Goal: Task Accomplishment & Management: Manage account settings

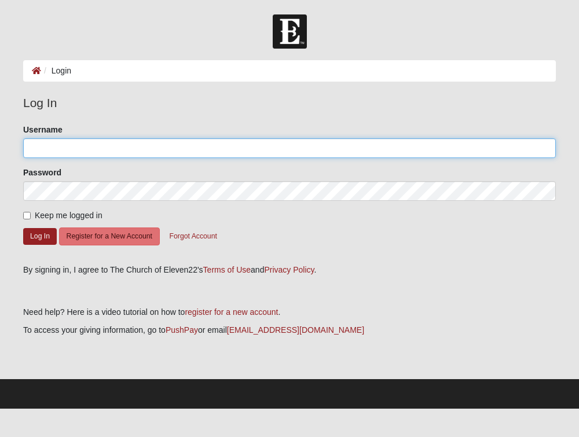
click at [56, 152] on input "Username" at bounding box center [289, 148] width 533 height 20
type input "Fleetwood"
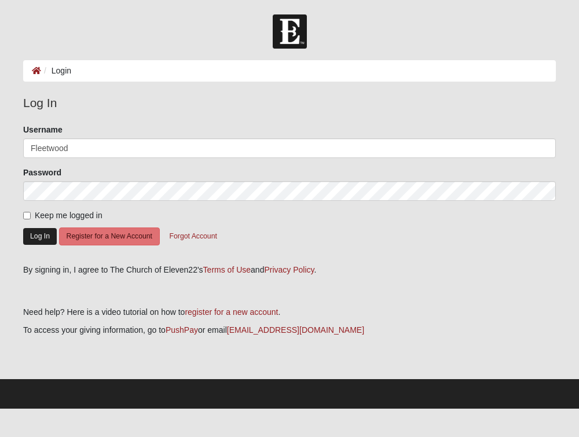
click at [39, 233] on button "Log In" at bounding box center [40, 236] width 34 height 17
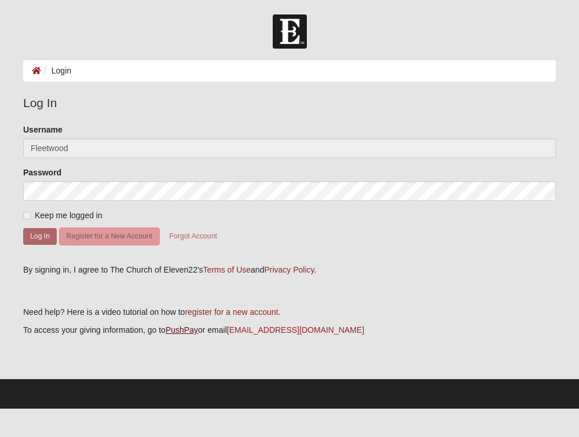
click at [186, 326] on link "PushPay" at bounding box center [182, 329] width 32 height 9
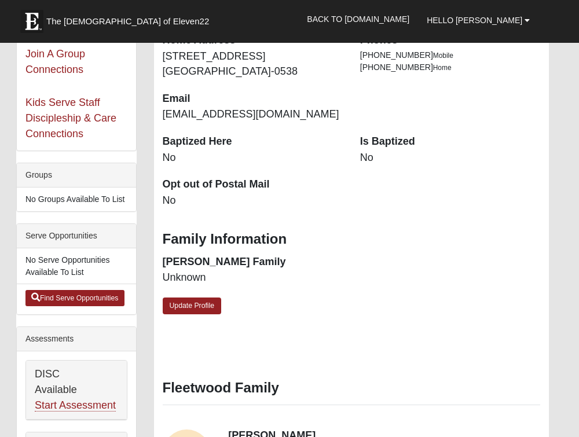
scroll to position [201, 7]
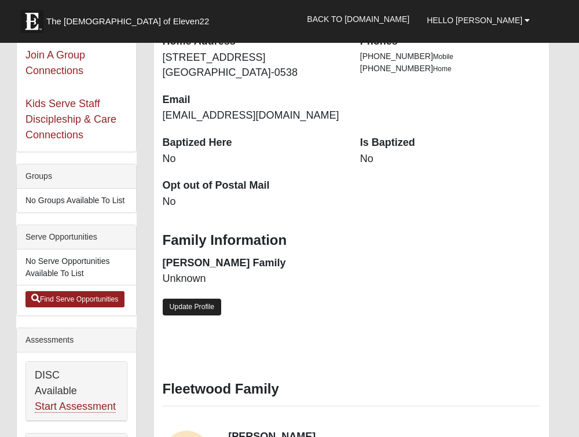
click at [181, 299] on link "Update Profile" at bounding box center [192, 307] width 59 height 17
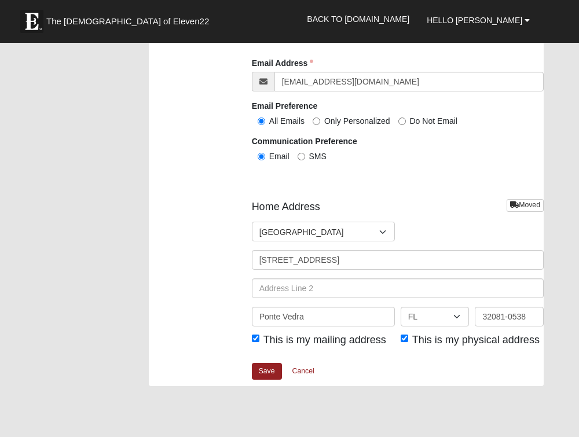
scroll to position [1425, 12]
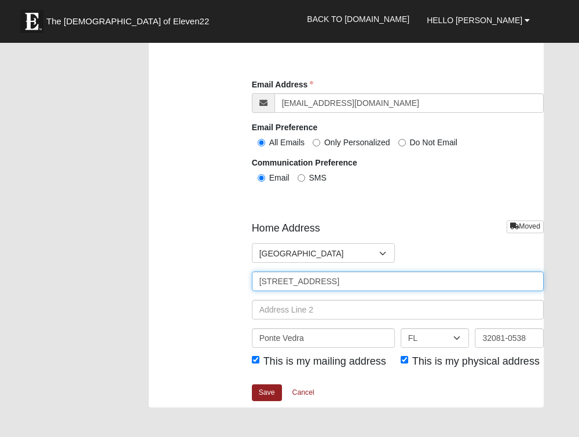
drag, startPoint x: 343, startPoint y: 281, endPoint x: 236, endPoint y: 281, distance: 107.1
type input "2225 Raven Road, Unit 103"
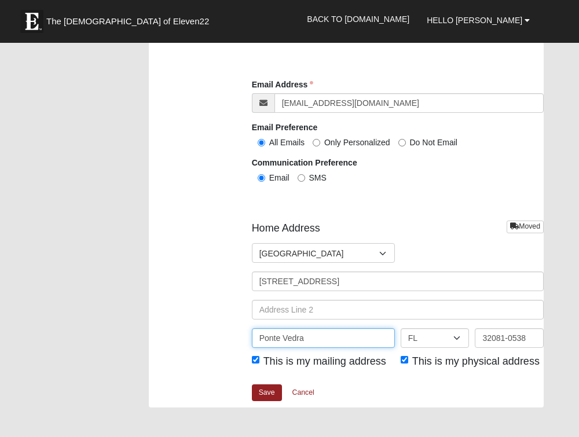
drag, startPoint x: 321, startPoint y: 333, endPoint x: 170, endPoint y: 330, distance: 151.2
type input "Raleigh"
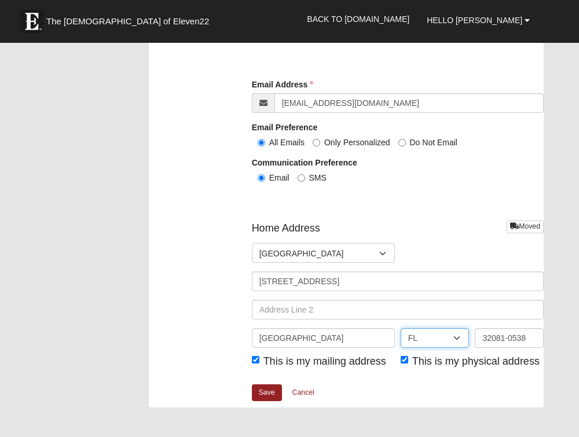
select select "NC"
drag, startPoint x: 529, startPoint y: 333, endPoint x: 423, endPoint y: 330, distance: 106.6
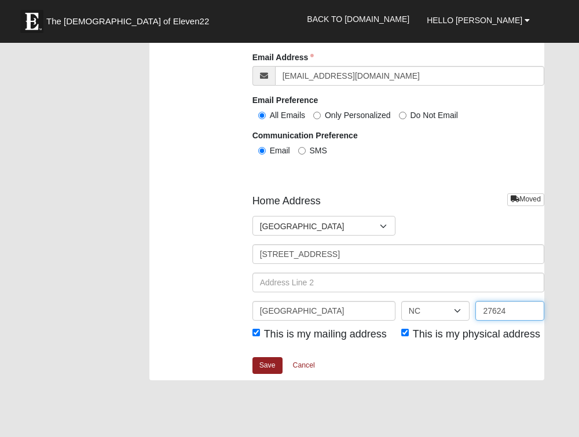
scroll to position [1451, 10]
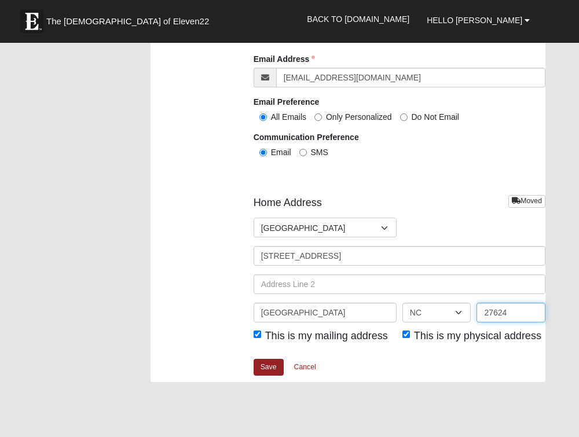
type input "27624"
click at [405, 331] on input "This is my physical address" at bounding box center [407, 335] width 8 height 8
checkbox input "false"
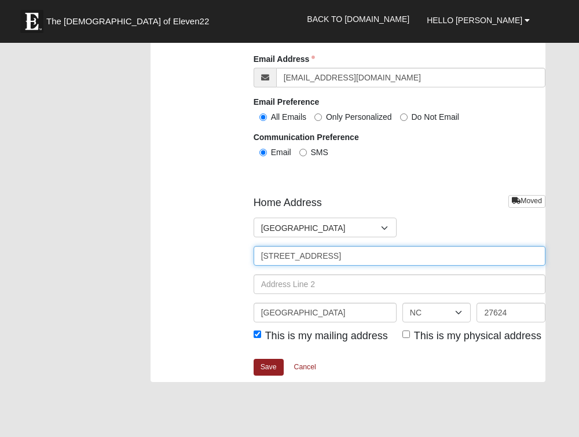
drag, startPoint x: 376, startPoint y: 253, endPoint x: 210, endPoint y: 253, distance: 165.6
type input "PO BOX 97515"
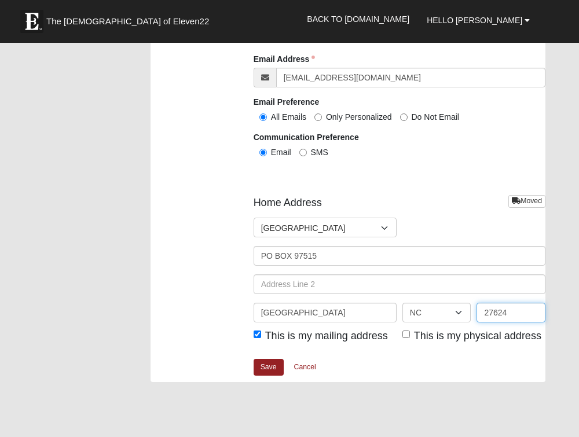
drag, startPoint x: 517, startPoint y: 309, endPoint x: 499, endPoint y: 305, distance: 18.3
click at [499, 305] on input "27624" at bounding box center [511, 313] width 69 height 20
click at [512, 309] on input "27624" at bounding box center [511, 313] width 69 height 20
type input "27624-7515"
click at [273, 359] on link "Save" at bounding box center [269, 367] width 30 height 17
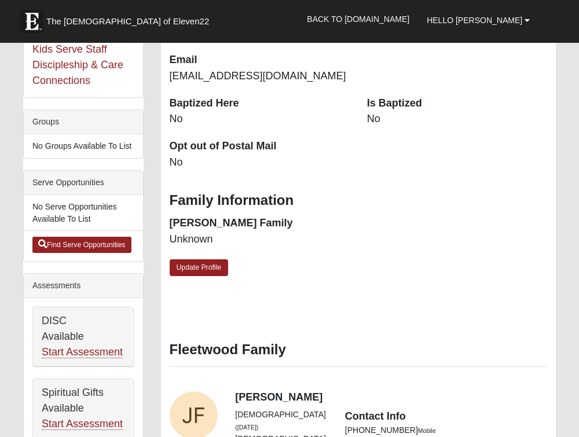
scroll to position [255, 0]
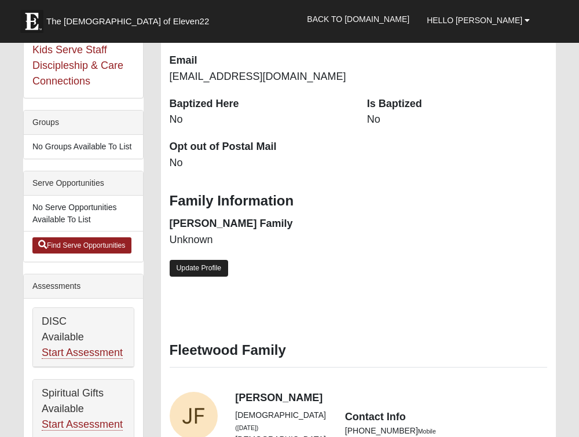
click at [199, 260] on link "Update Profile" at bounding box center [199, 268] width 59 height 17
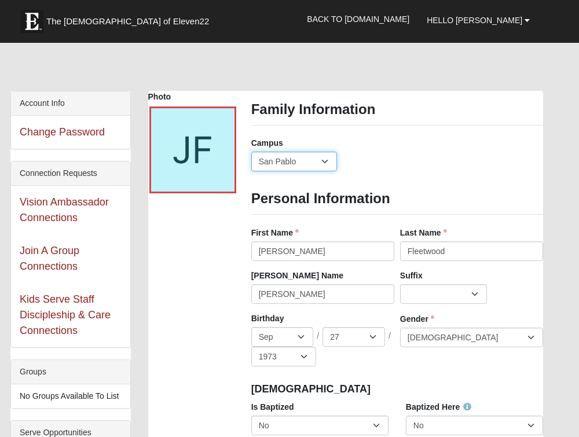
scroll to position [10, 6]
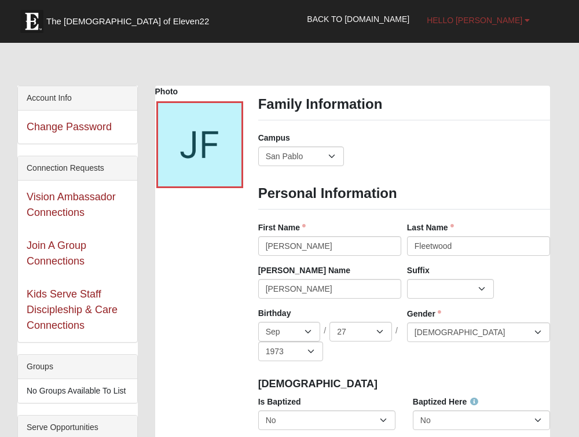
click at [509, 17] on span "Hello [PERSON_NAME]" at bounding box center [475, 20] width 96 height 9
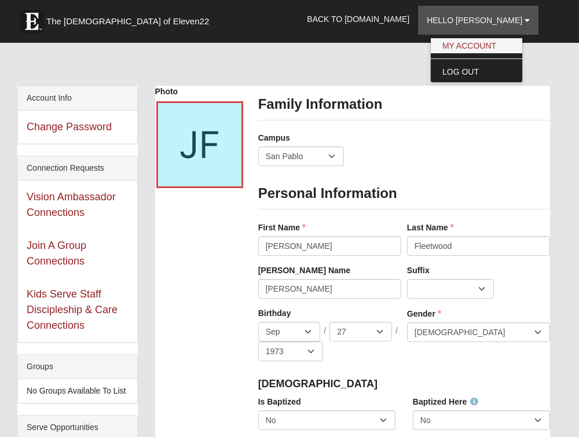
click at [482, 50] on link "My Account" at bounding box center [477, 45] width 92 height 15
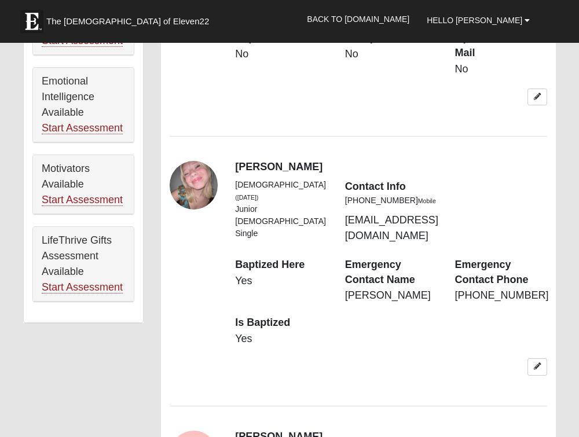
scroll to position [709, 1]
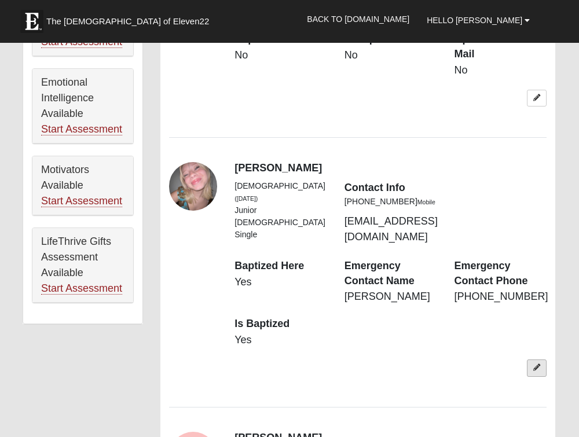
click at [542, 360] on link at bounding box center [537, 368] width 20 height 17
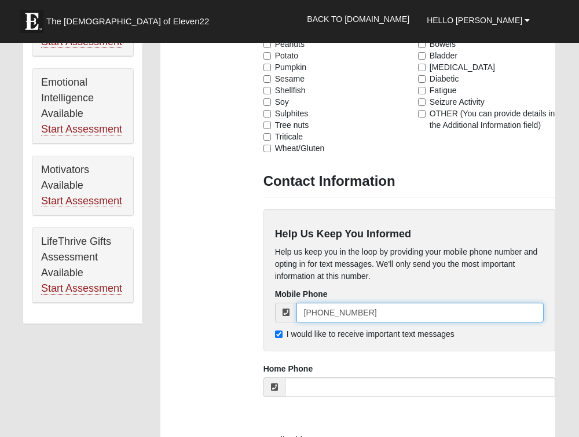
drag, startPoint x: 361, startPoint y: 311, endPoint x: 263, endPoint y: 305, distance: 98.7
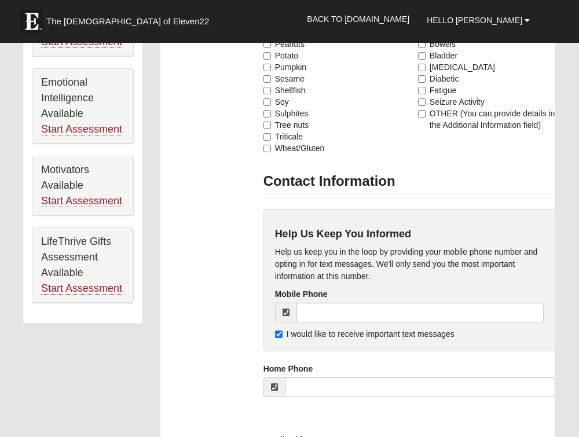
click at [279, 335] on input "I would like to receive important text messages" at bounding box center [279, 335] width 8 height 8
checkbox input "false"
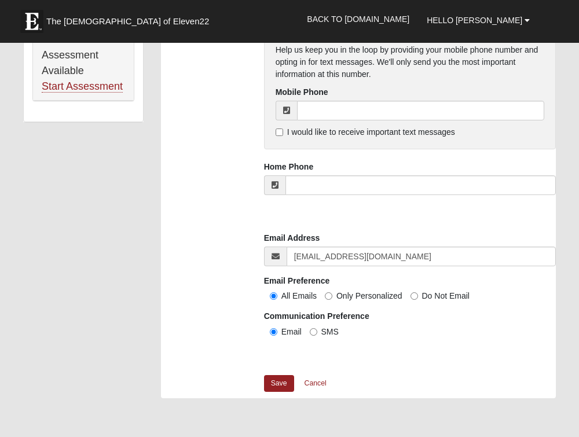
scroll to position [913, 0]
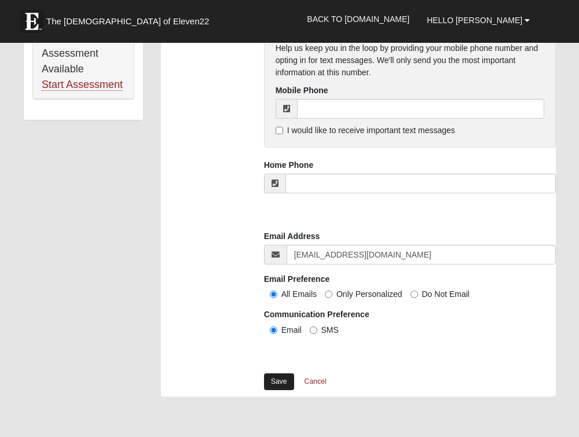
click at [281, 381] on link "Save" at bounding box center [279, 382] width 30 height 17
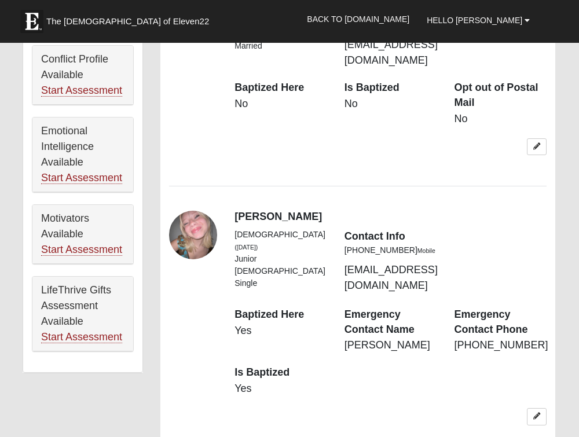
scroll to position [662, 1]
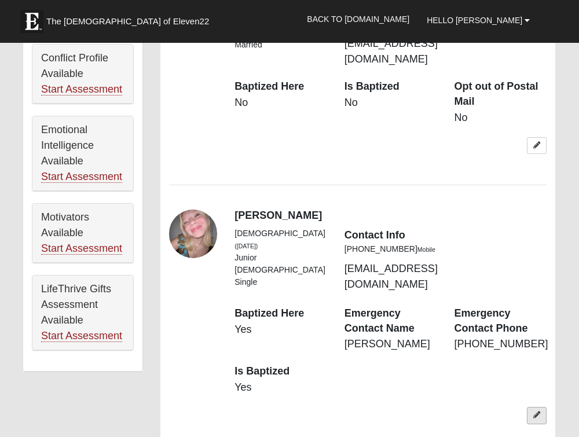
click at [533, 407] on link at bounding box center [537, 415] width 20 height 17
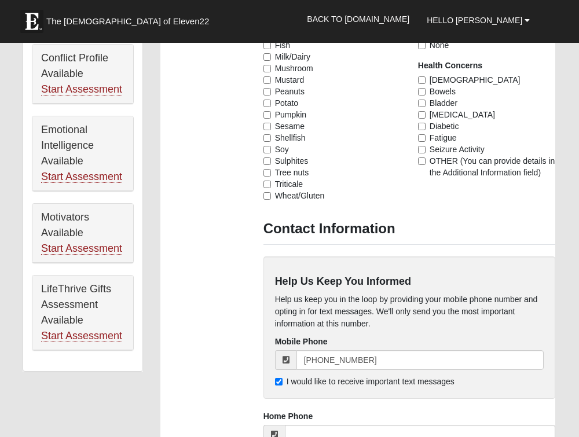
click at [278, 382] on input "I would like to receive important text messages" at bounding box center [279, 382] width 8 height 8
checkbox input "false"
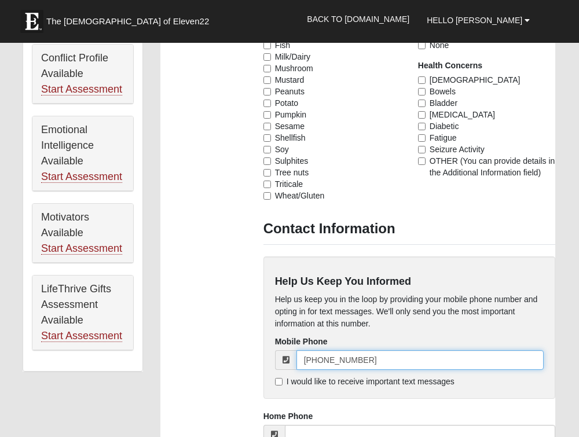
drag, startPoint x: 397, startPoint y: 356, endPoint x: 230, endPoint y: 361, distance: 167.5
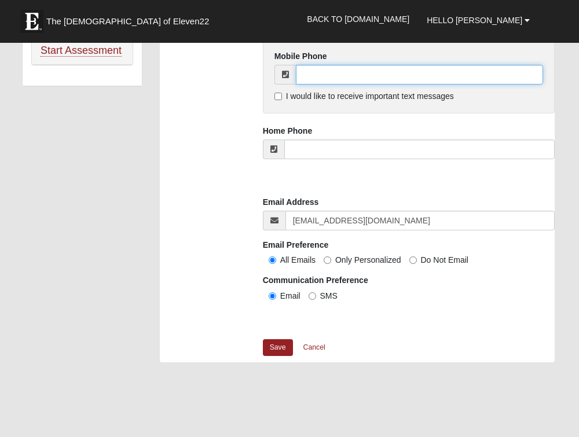
scroll to position [948, 1]
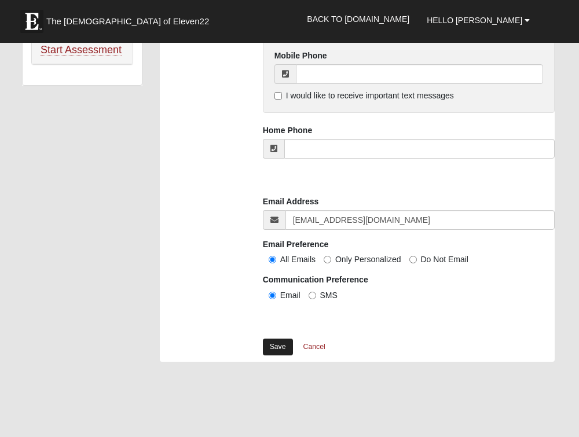
click at [280, 346] on link "Save" at bounding box center [278, 347] width 30 height 17
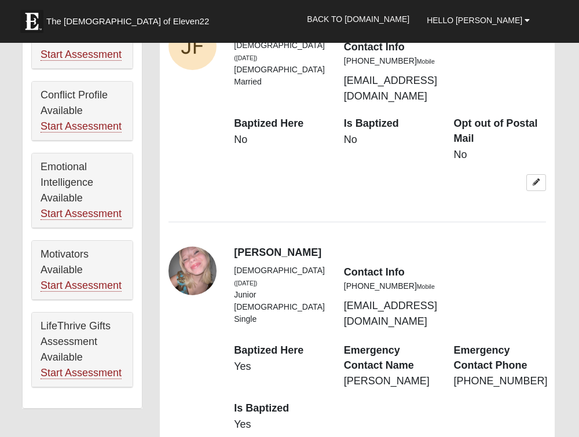
scroll to position [614, 1]
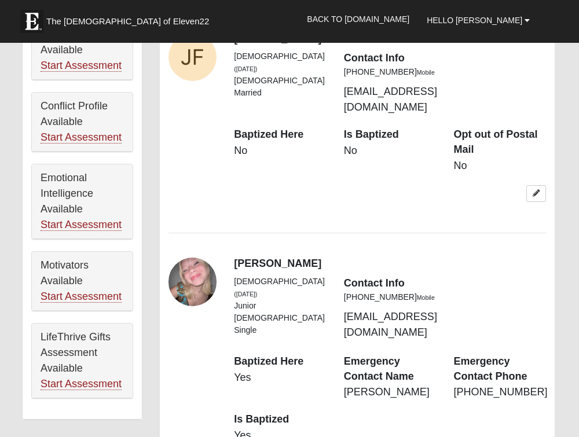
click at [210, 258] on div "View Fullsize Photo" at bounding box center [193, 282] width 49 height 49
